Goal: Information Seeking & Learning: Learn about a topic

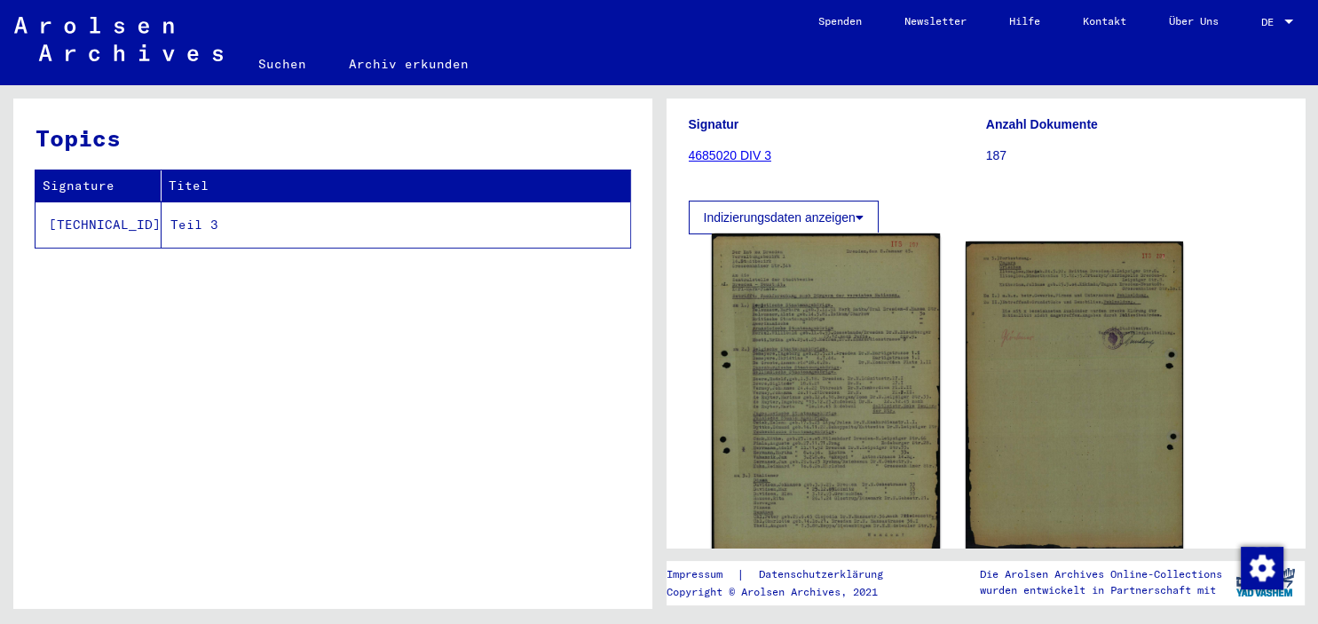
scroll to position [195, 0]
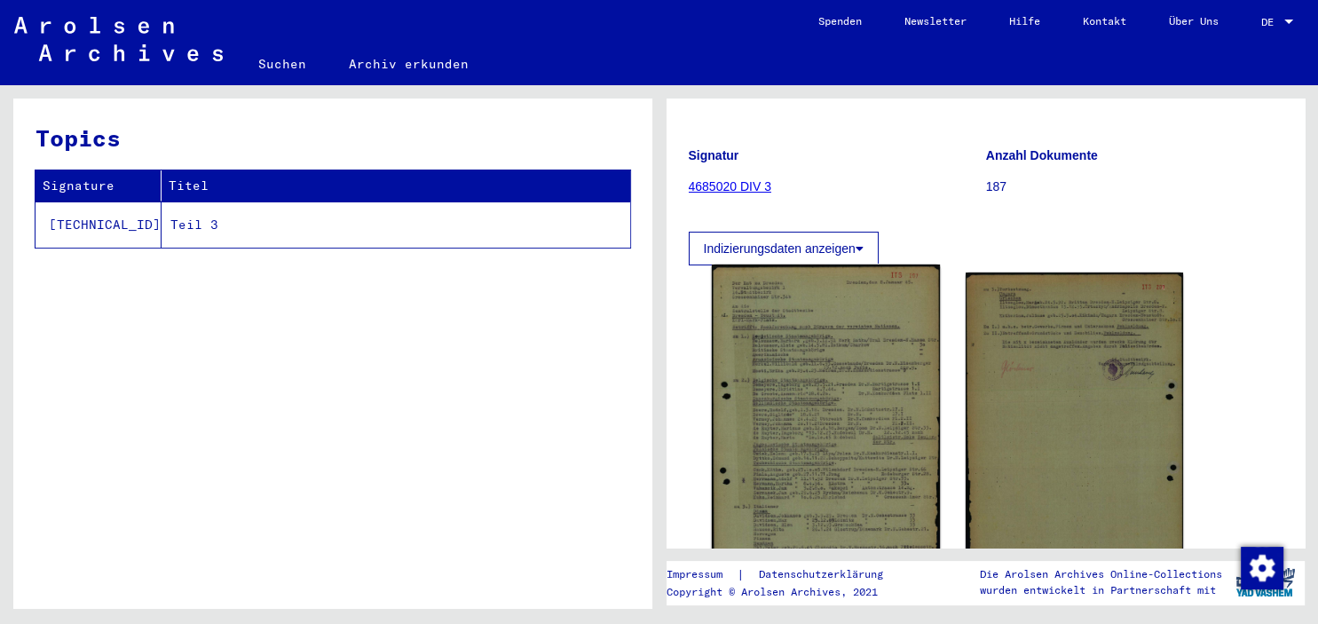
click at [862, 393] on img at bounding box center [825, 425] width 228 height 322
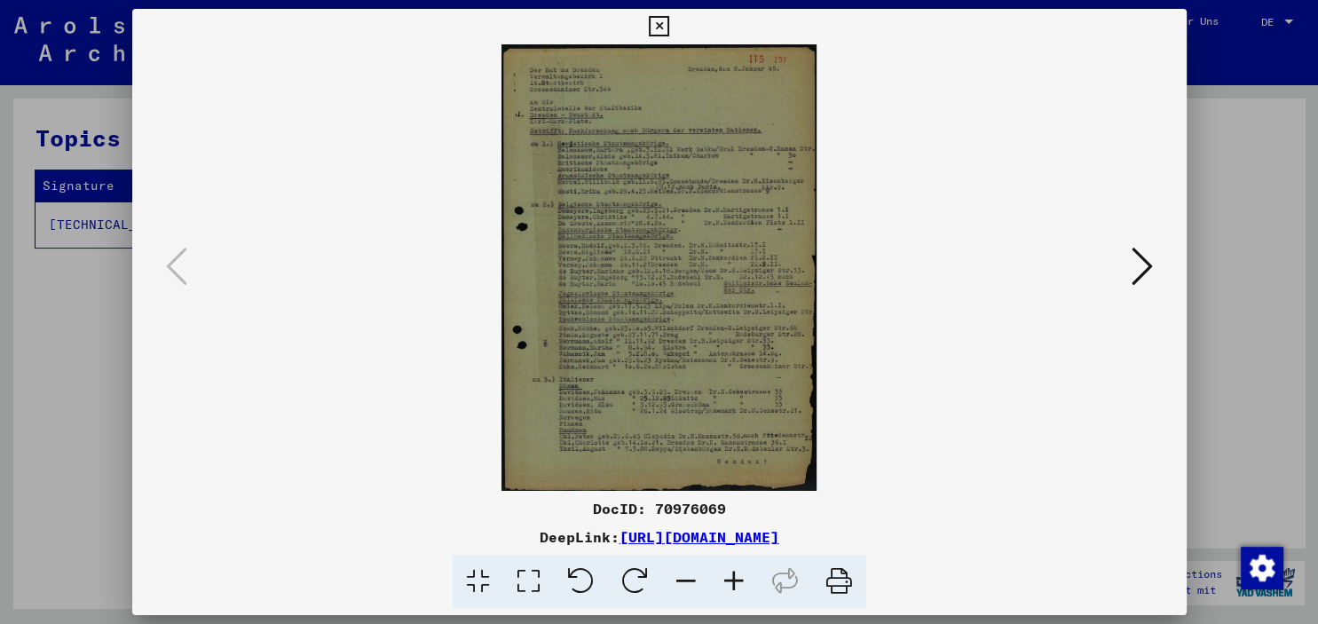
click at [838, 586] on icon at bounding box center [839, 582] width 54 height 54
click at [1155, 270] on button at bounding box center [1142, 267] width 32 height 51
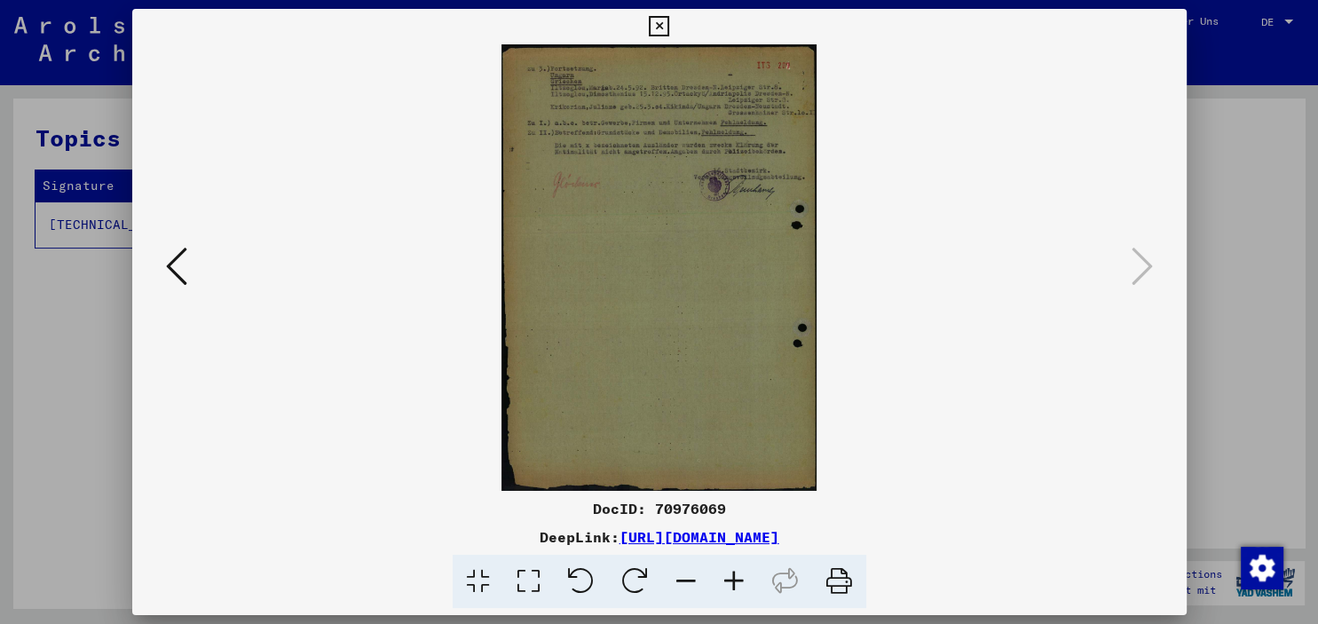
click at [671, 315] on img at bounding box center [659, 267] width 933 height 446
click at [837, 582] on icon at bounding box center [839, 582] width 54 height 54
click at [736, 580] on icon at bounding box center [734, 582] width 48 height 54
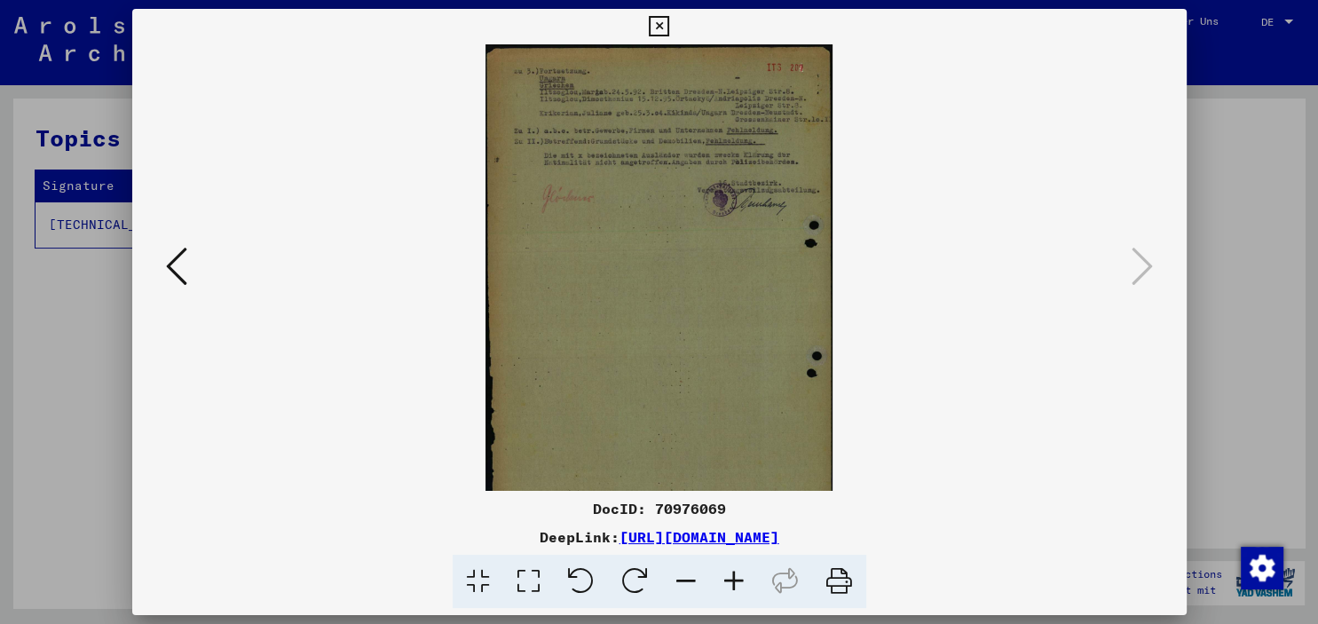
click at [736, 580] on icon at bounding box center [734, 582] width 48 height 54
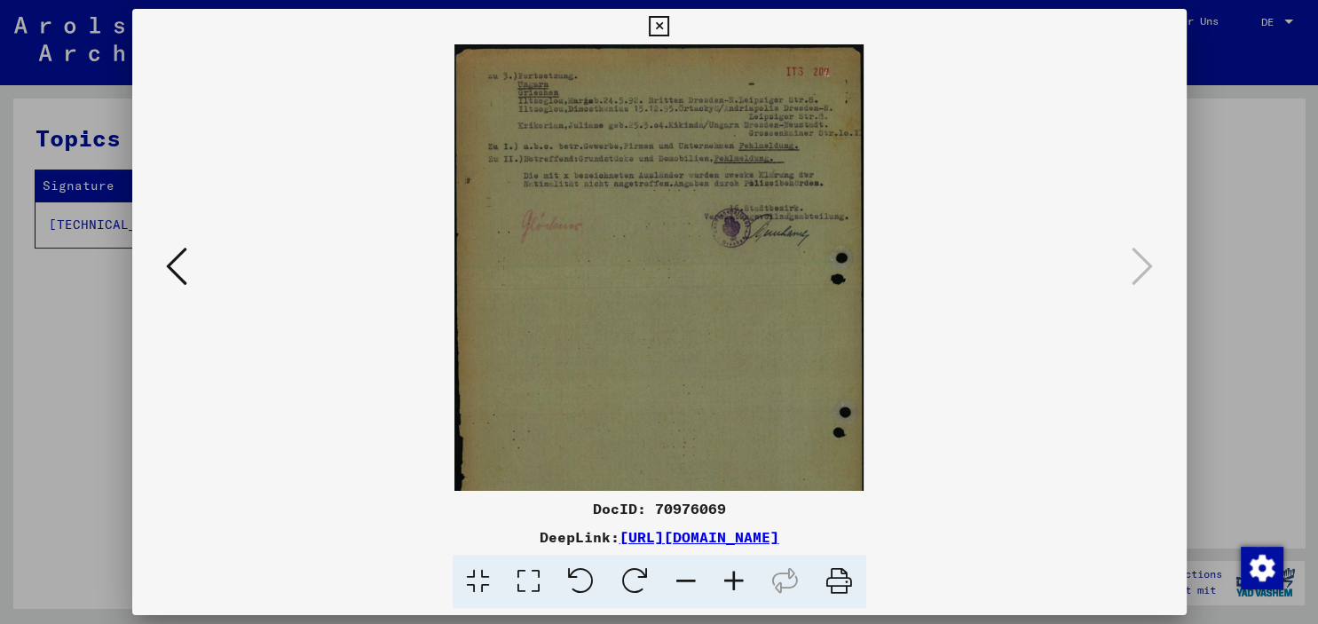
click at [736, 580] on icon at bounding box center [734, 582] width 48 height 54
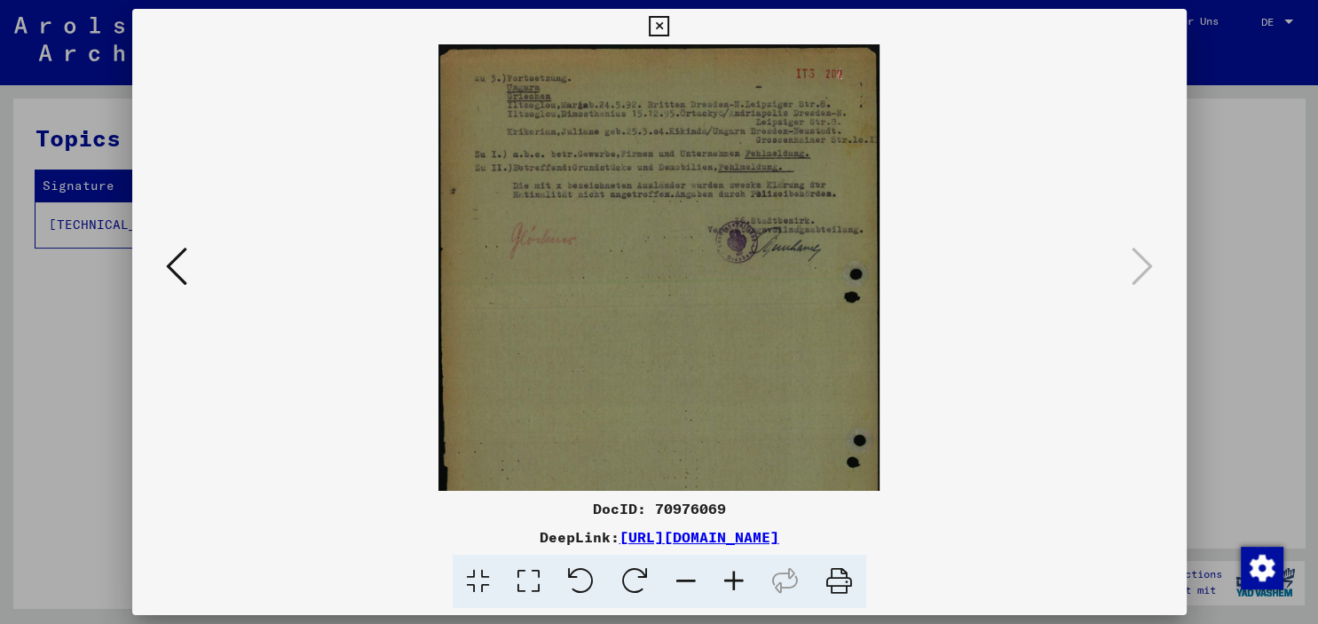
click at [736, 579] on icon at bounding box center [734, 582] width 48 height 54
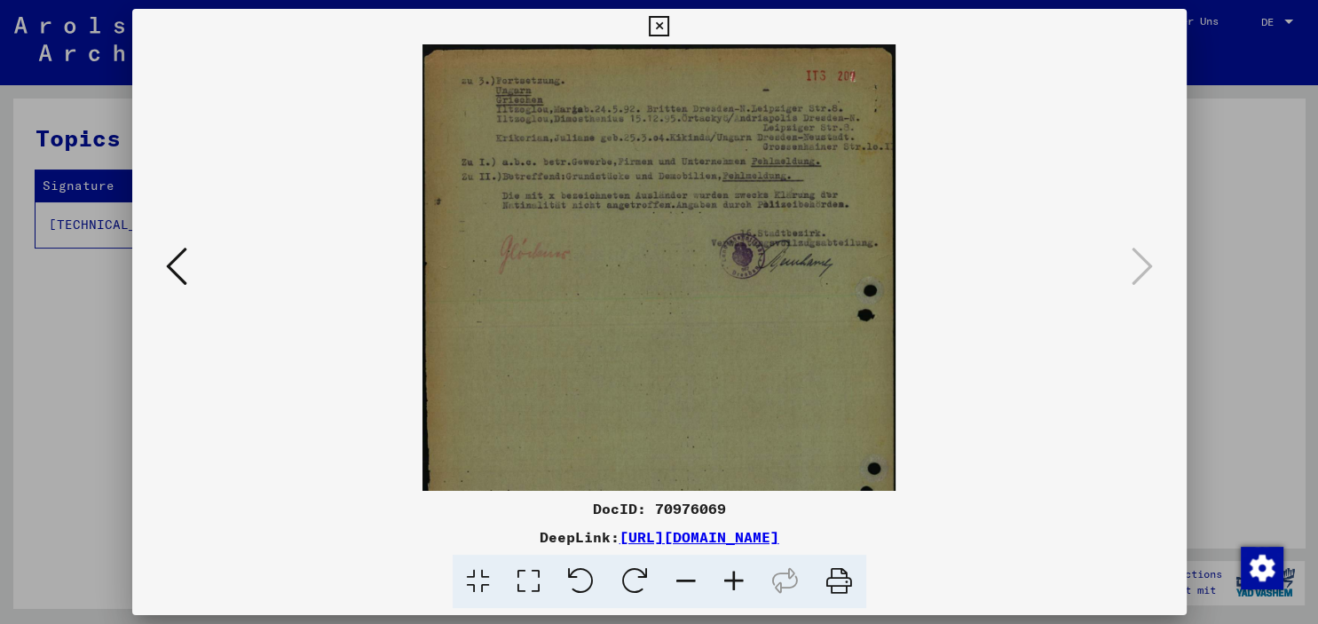
click at [736, 579] on icon at bounding box center [734, 582] width 48 height 54
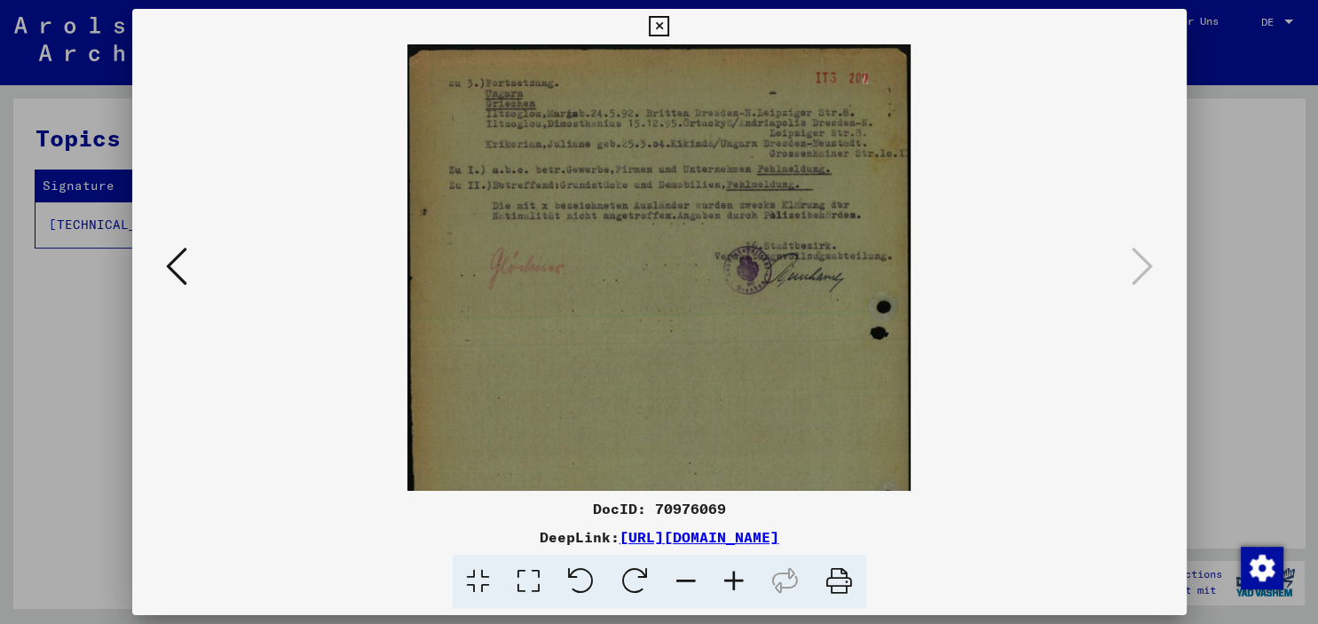
click at [736, 579] on icon at bounding box center [734, 582] width 48 height 54
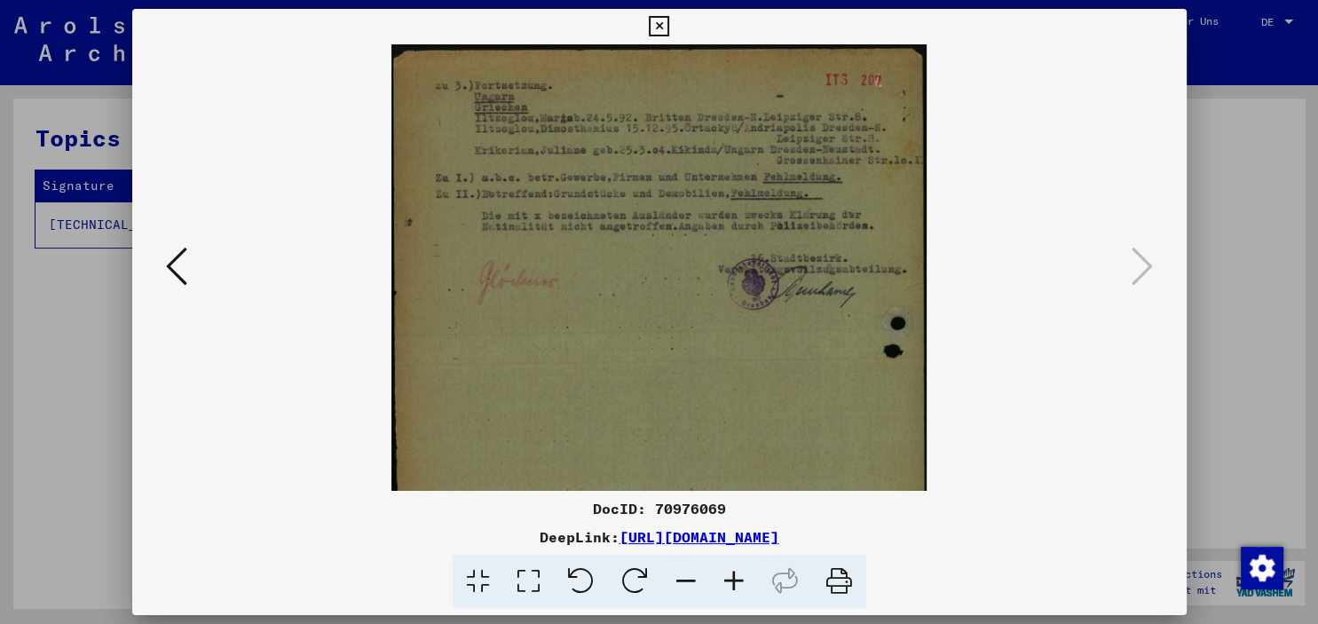
click at [736, 579] on icon at bounding box center [734, 582] width 48 height 54
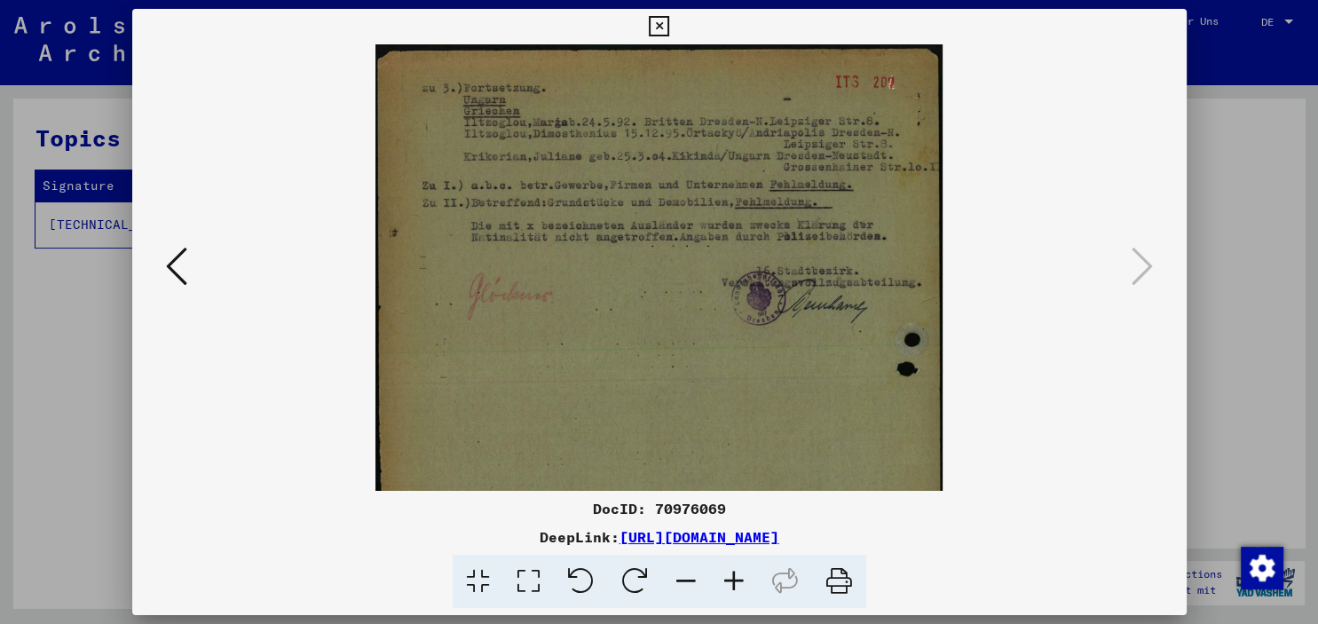
click at [736, 578] on icon at bounding box center [734, 582] width 48 height 54
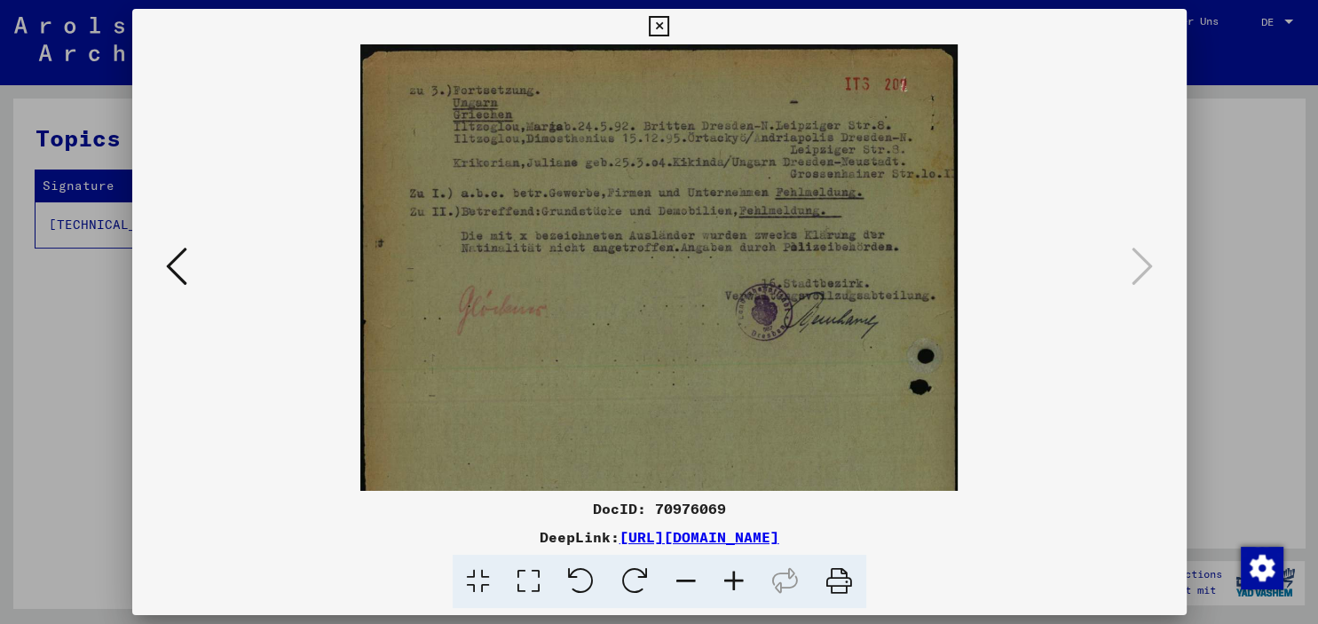
click at [736, 578] on icon at bounding box center [734, 582] width 48 height 54
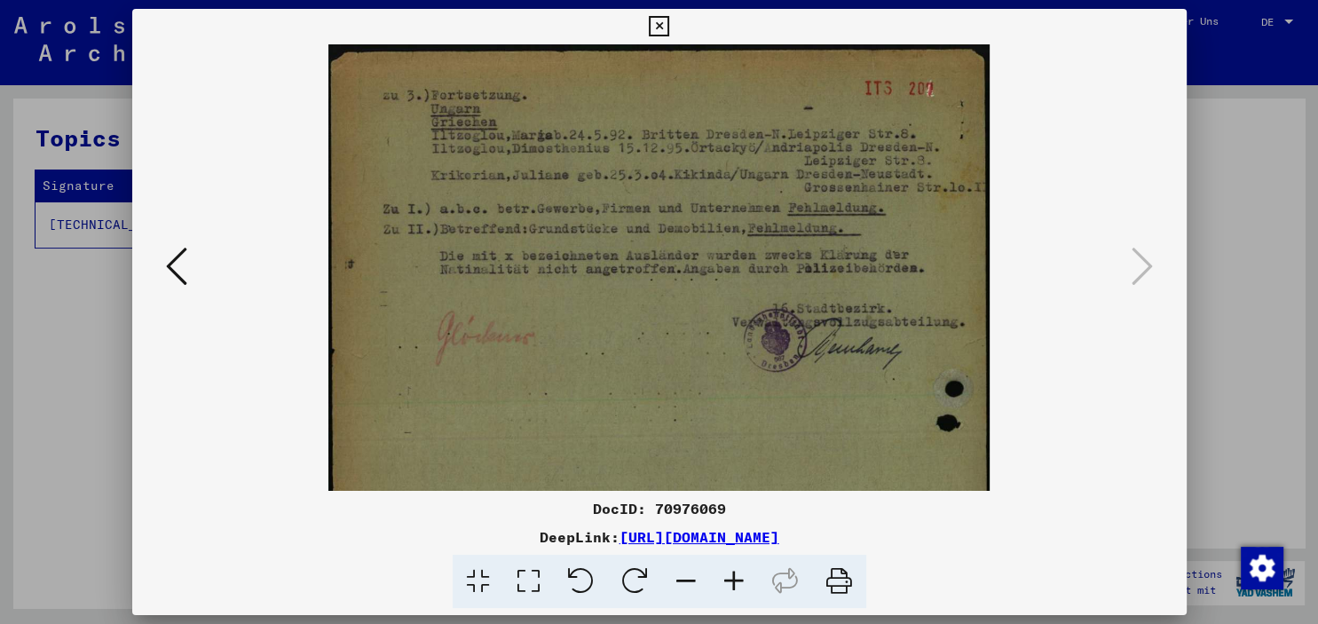
click at [736, 578] on icon at bounding box center [734, 582] width 48 height 54
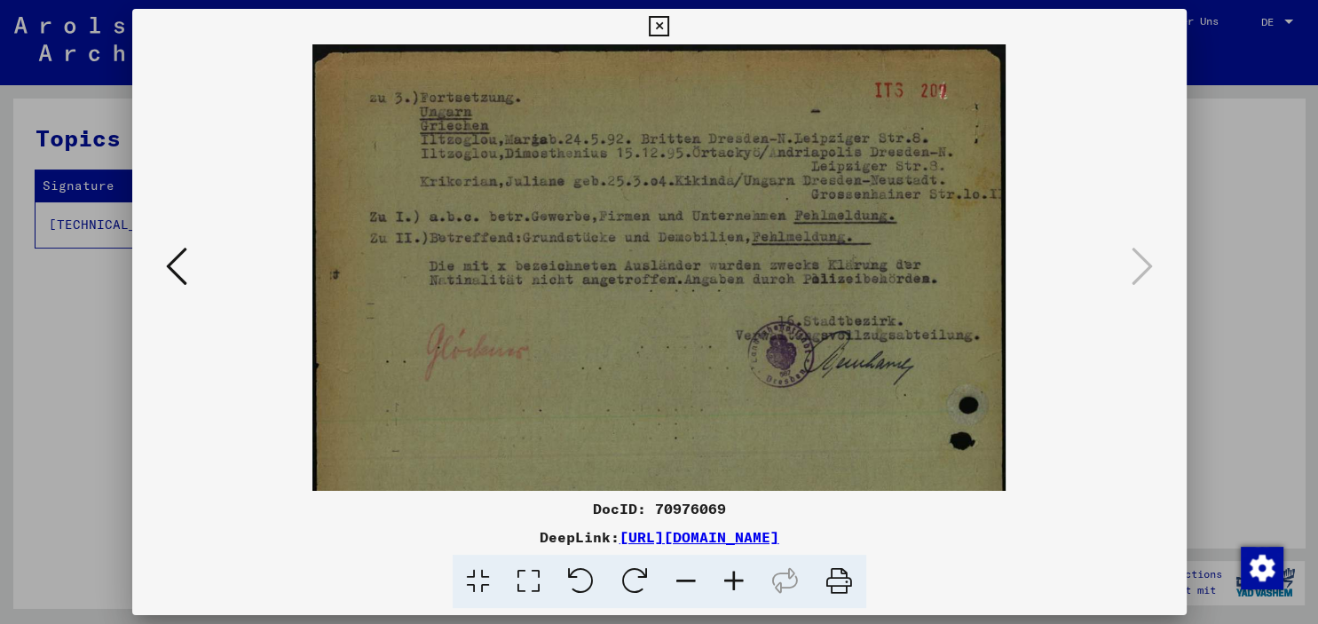
click at [736, 577] on icon at bounding box center [734, 582] width 48 height 54
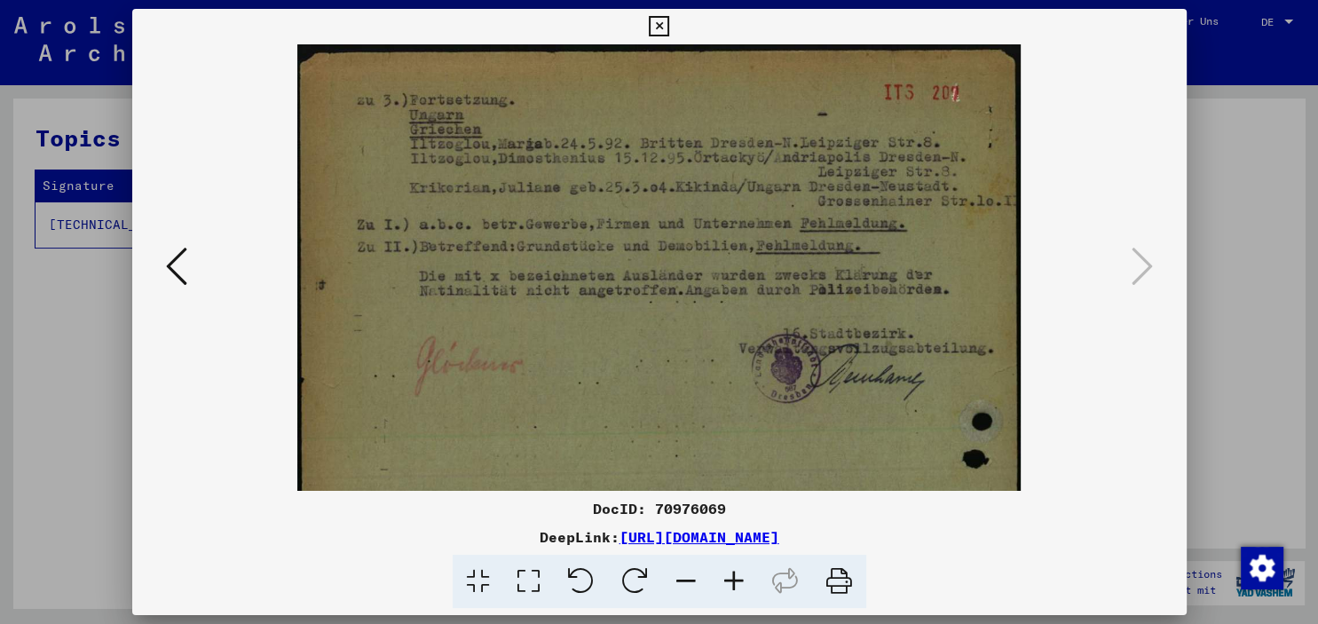
click at [736, 577] on icon at bounding box center [734, 582] width 48 height 54
